Goal: Navigation & Orientation: Find specific page/section

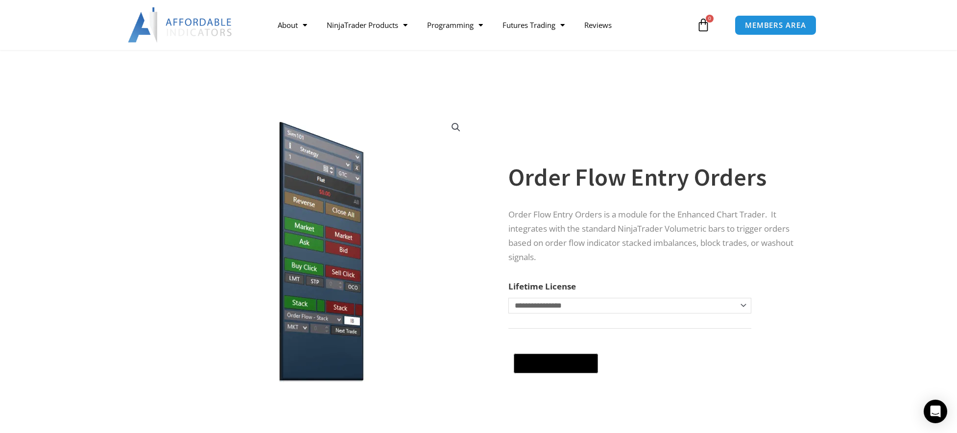
select select
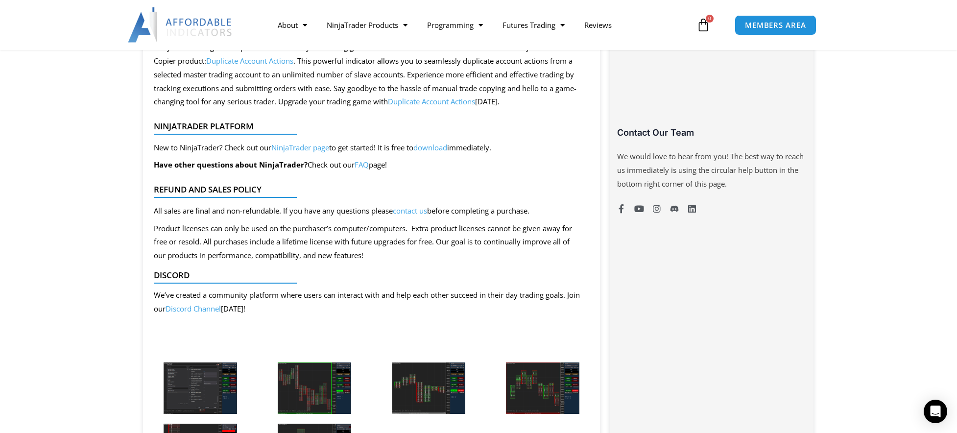
scroll to position [735, 0]
